Goal: Information Seeking & Learning: Learn about a topic

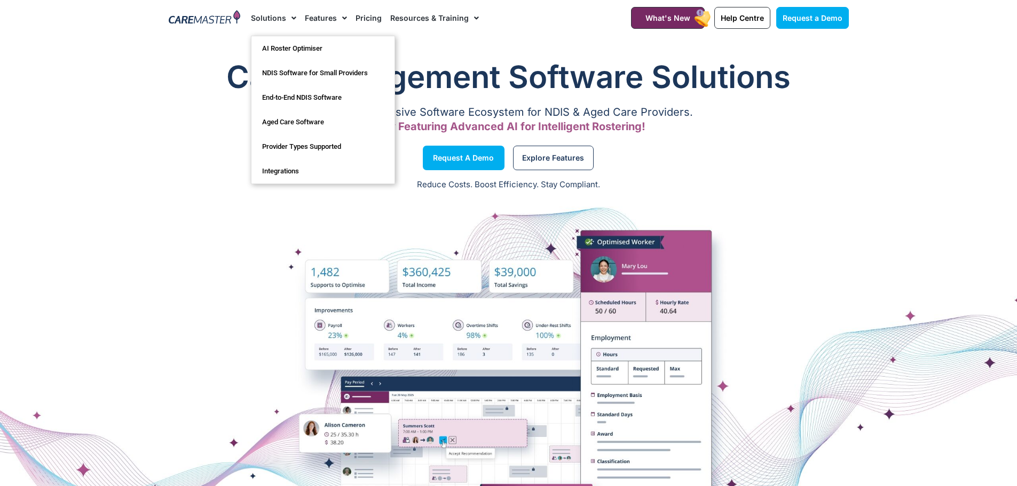
click at [286, 15] on span "Menu" at bounding box center [291, 18] width 10 height 18
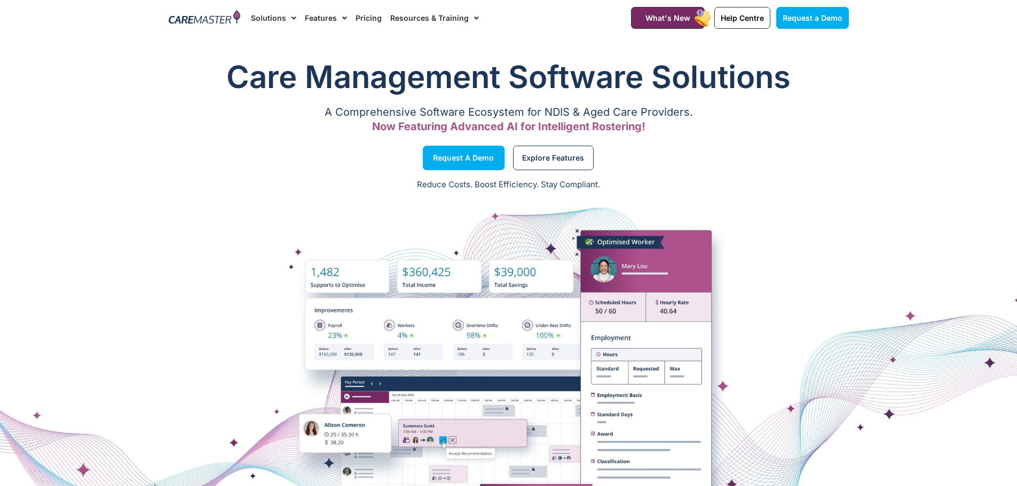
click at [286, 15] on span "Menu" at bounding box center [291, 18] width 10 height 18
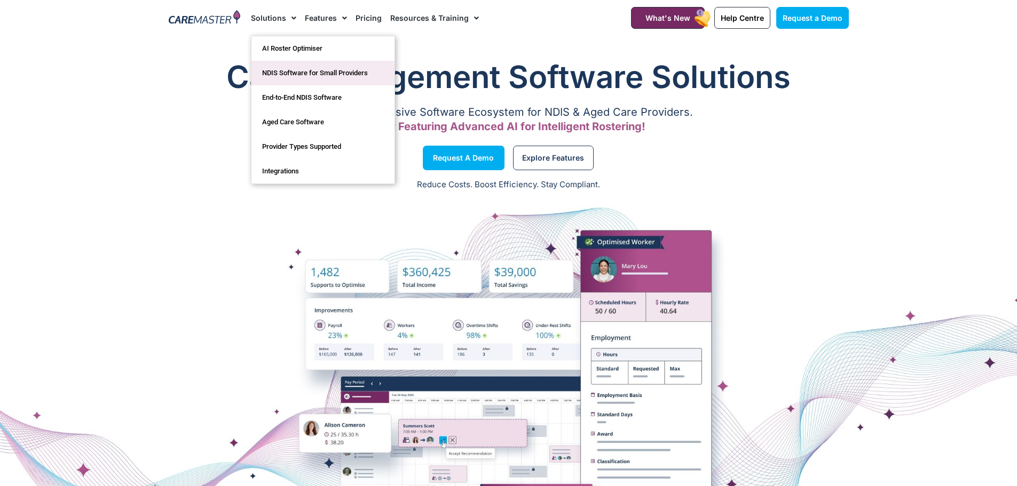
click at [323, 76] on link "NDIS Software for Small Providers" at bounding box center [322, 73] width 143 height 25
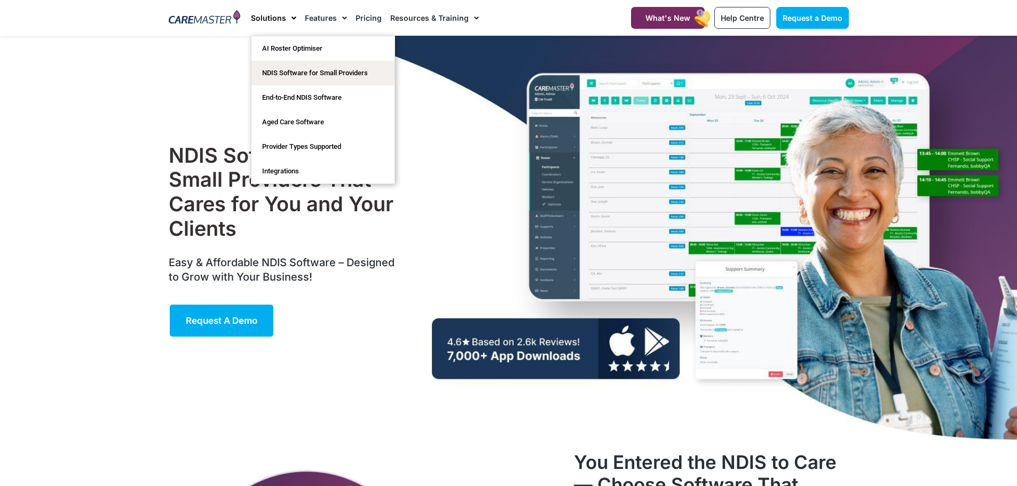
click at [202, 109] on div "NDIS Software for Small Providers That Cares for You and Your Clients Easy & Af…" at bounding box center [508, 241] width 691 height 410
